Goal: Information Seeking & Learning: Learn about a topic

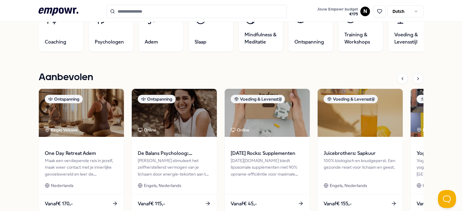
scroll to position [241, 0]
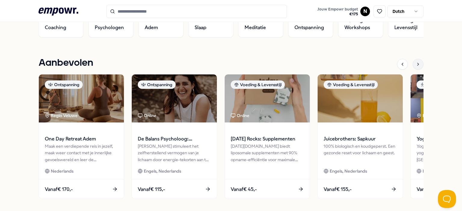
click at [416, 65] on icon at bounding box center [418, 64] width 5 height 5
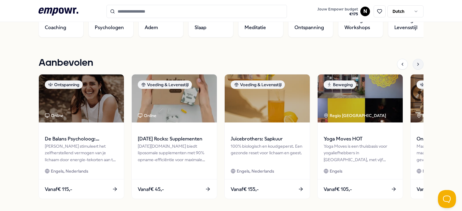
click at [416, 65] on icon at bounding box center [418, 64] width 5 height 5
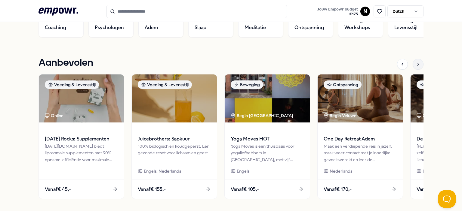
click at [416, 65] on icon at bounding box center [418, 64] width 5 height 5
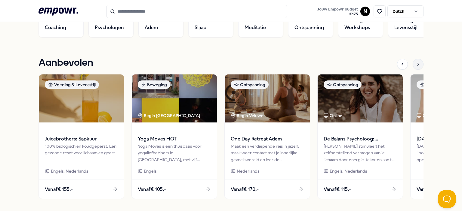
click at [416, 65] on icon at bounding box center [418, 64] width 5 height 5
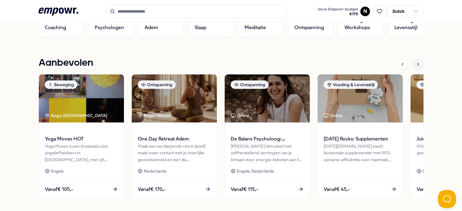
click at [416, 65] on icon at bounding box center [418, 64] width 5 height 5
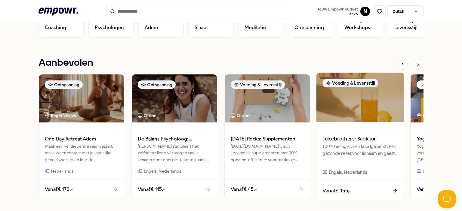
click at [369, 160] on div "100% biologisch en koudgeperst. Een gezonde reset voor lichaam en geest." at bounding box center [359, 153] width 75 height 21
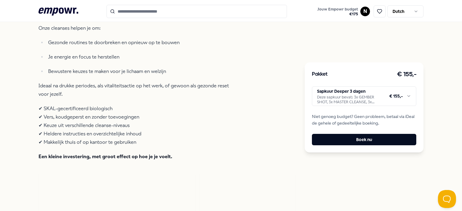
scroll to position [249, 0]
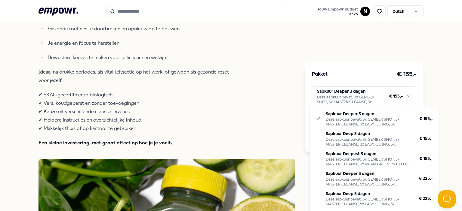
click at [380, 103] on html ".empowr-logo_svg__cls-1{fill:#03032f} Jouw Empowr budget € 175 N Dutch Alle cat…" at bounding box center [231, 105] width 462 height 211
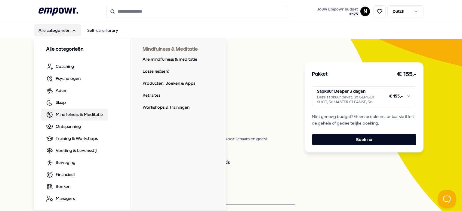
scroll to position [1, 0]
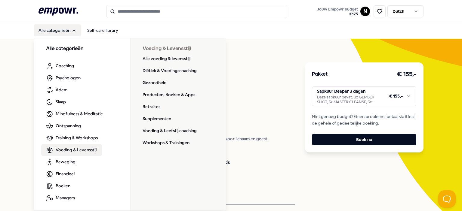
click at [56, 151] on span "Voeding & Levensstijl" at bounding box center [76, 150] width 41 height 7
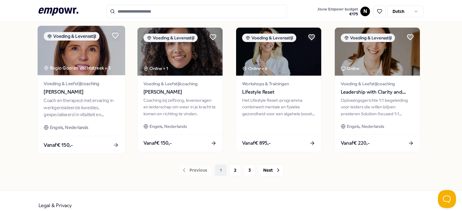
scroll to position [326, 0]
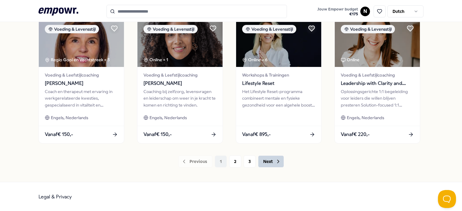
click at [277, 162] on icon at bounding box center [278, 161] width 2 height 3
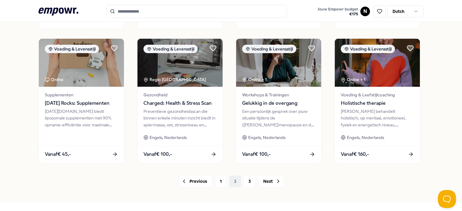
scroll to position [296, 0]
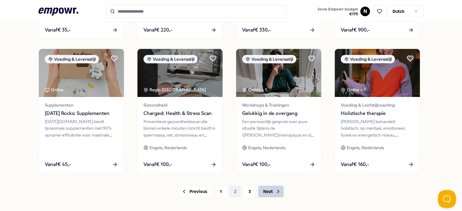
click at [266, 194] on button "Next" at bounding box center [271, 192] width 26 height 12
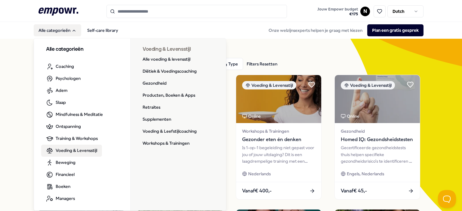
scroll to position [1, 0]
click at [152, 118] on link "Supplementen" at bounding box center [157, 119] width 38 height 12
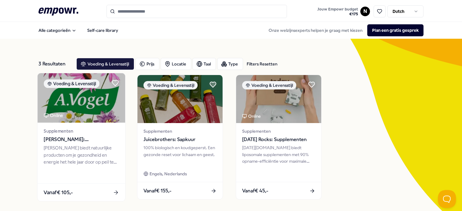
click at [78, 143] on span "[PERSON_NAME]: Supplementen" at bounding box center [81, 140] width 75 height 8
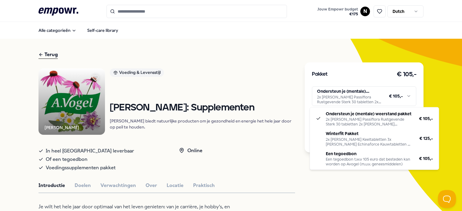
click at [356, 95] on html ".empowr-logo_svg__cls-1{fill:#03032f} Jouw Empowr budget € 175 N Dutch Alle cat…" at bounding box center [231, 105] width 462 height 211
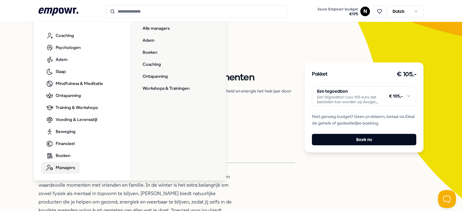
scroll to position [1, 0]
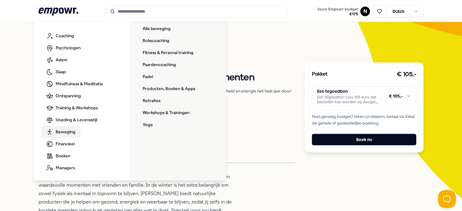
click at [67, 133] on span "Beweging" at bounding box center [66, 132] width 20 height 7
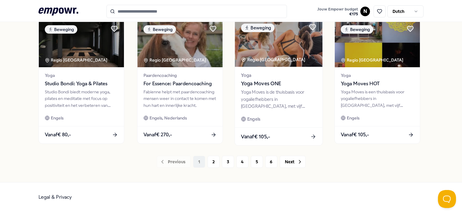
scroll to position [326, 0]
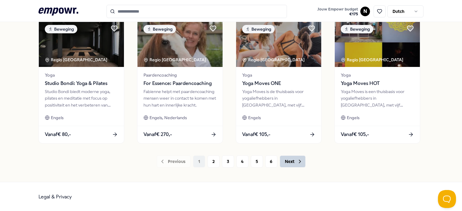
click at [295, 164] on button "Next" at bounding box center [293, 162] width 26 height 12
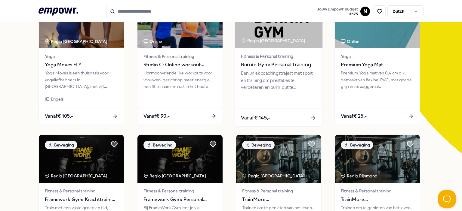
scroll to position [90, 0]
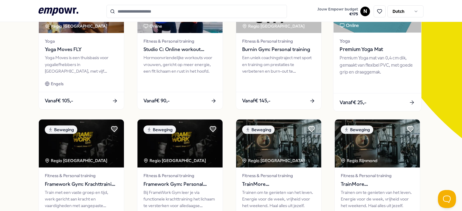
click at [388, 56] on div "Premium Yoga mat van 0,4 cm dik, gemaakt van flexibel PVC, met goede grip en dr…" at bounding box center [376, 65] width 75 height 21
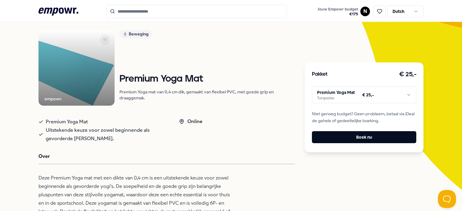
scroll to position [129, 0]
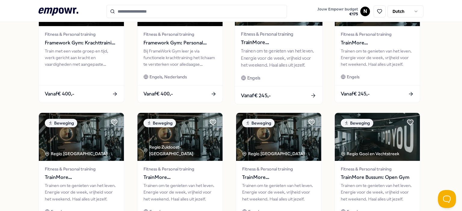
scroll to position [309, 0]
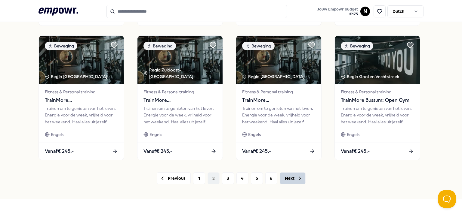
click at [291, 178] on button "Next" at bounding box center [293, 179] width 26 height 12
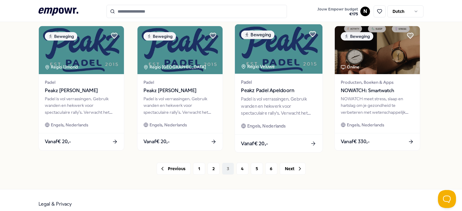
scroll to position [326, 0]
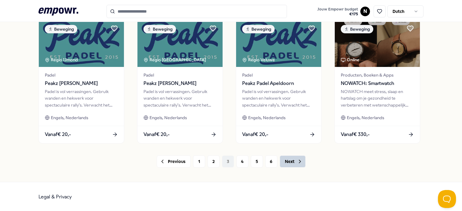
click at [289, 162] on button "Next" at bounding box center [293, 162] width 26 height 12
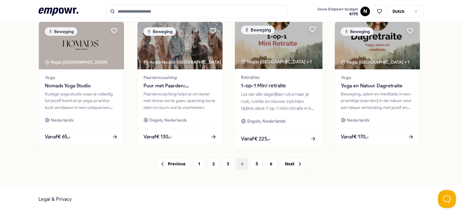
scroll to position [326, 0]
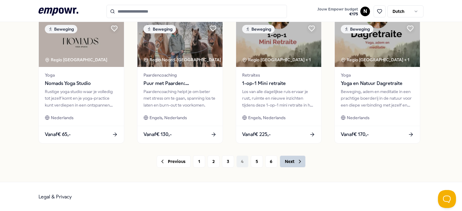
click at [285, 159] on button "Next" at bounding box center [293, 162] width 26 height 12
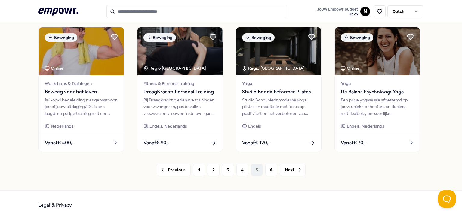
scroll to position [326, 0]
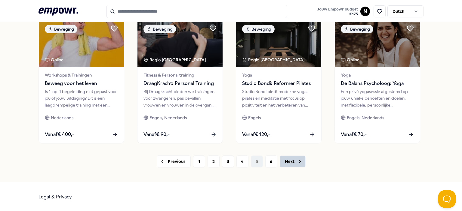
click at [289, 158] on button "Next" at bounding box center [293, 162] width 26 height 12
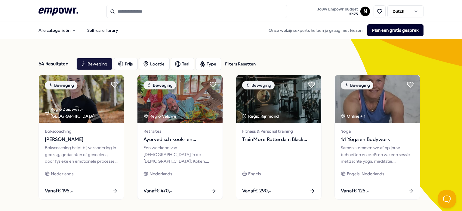
click at [127, 12] on input "Search for products, categories or subcategories" at bounding box center [196, 11] width 180 height 13
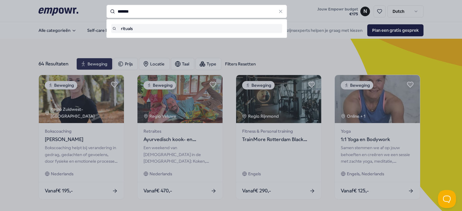
type input "*******"
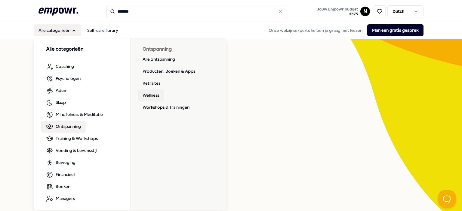
click at [148, 98] on link "Wellness" at bounding box center [151, 96] width 26 height 12
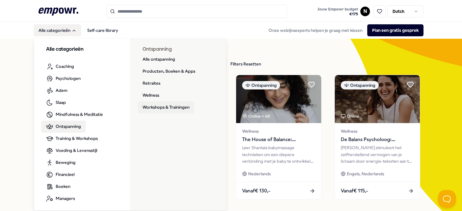
click at [145, 112] on link "Workshops & Trainingen" at bounding box center [166, 108] width 57 height 12
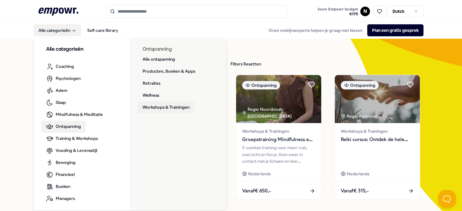
click at [172, 109] on link "Workshops & Trainingen" at bounding box center [166, 108] width 57 height 12
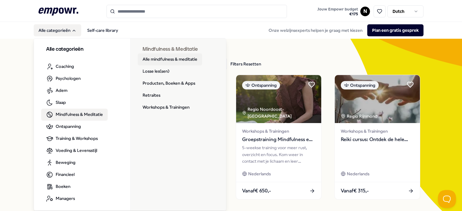
click at [150, 60] on link "Alle mindfulness & meditatie" at bounding box center [170, 60] width 64 height 12
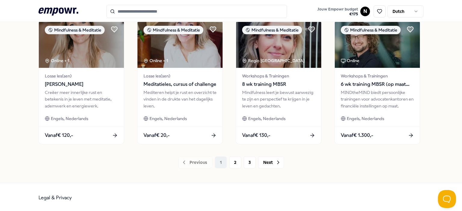
scroll to position [326, 0]
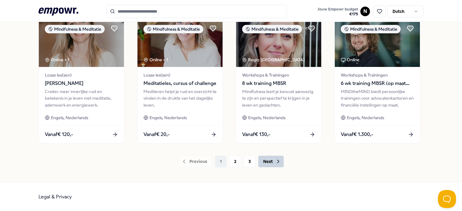
click at [277, 160] on icon at bounding box center [278, 162] width 6 height 6
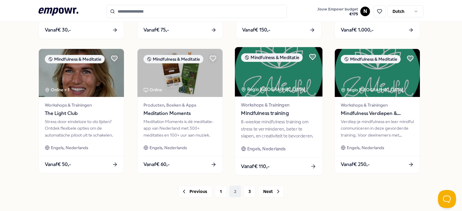
scroll to position [326, 0]
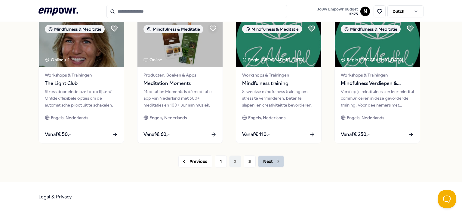
click at [272, 159] on button "Next" at bounding box center [271, 162] width 26 height 12
